Goal: Information Seeking & Learning: Learn about a topic

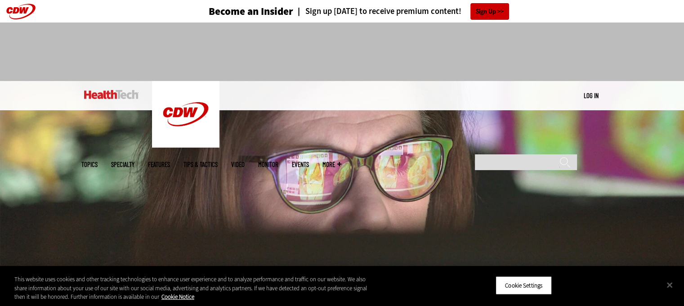
click at [641, 63] on div at bounding box center [342, 51] width 684 height 58
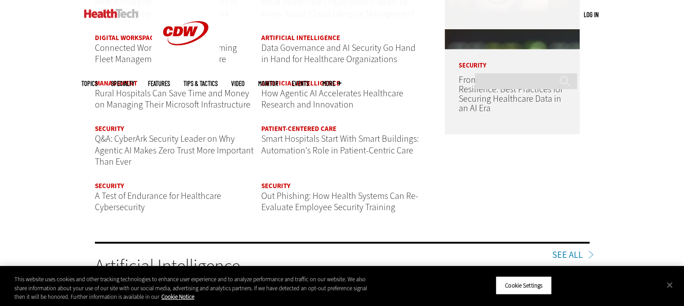
scroll to position [1156, 0]
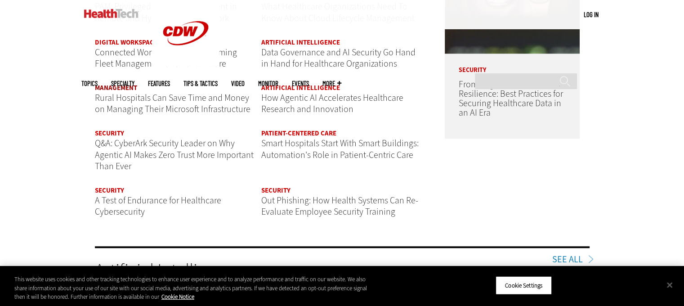
click at [128, 86] on link "Management" at bounding box center [116, 87] width 42 height 9
